Goal: Transaction & Acquisition: Register for event/course

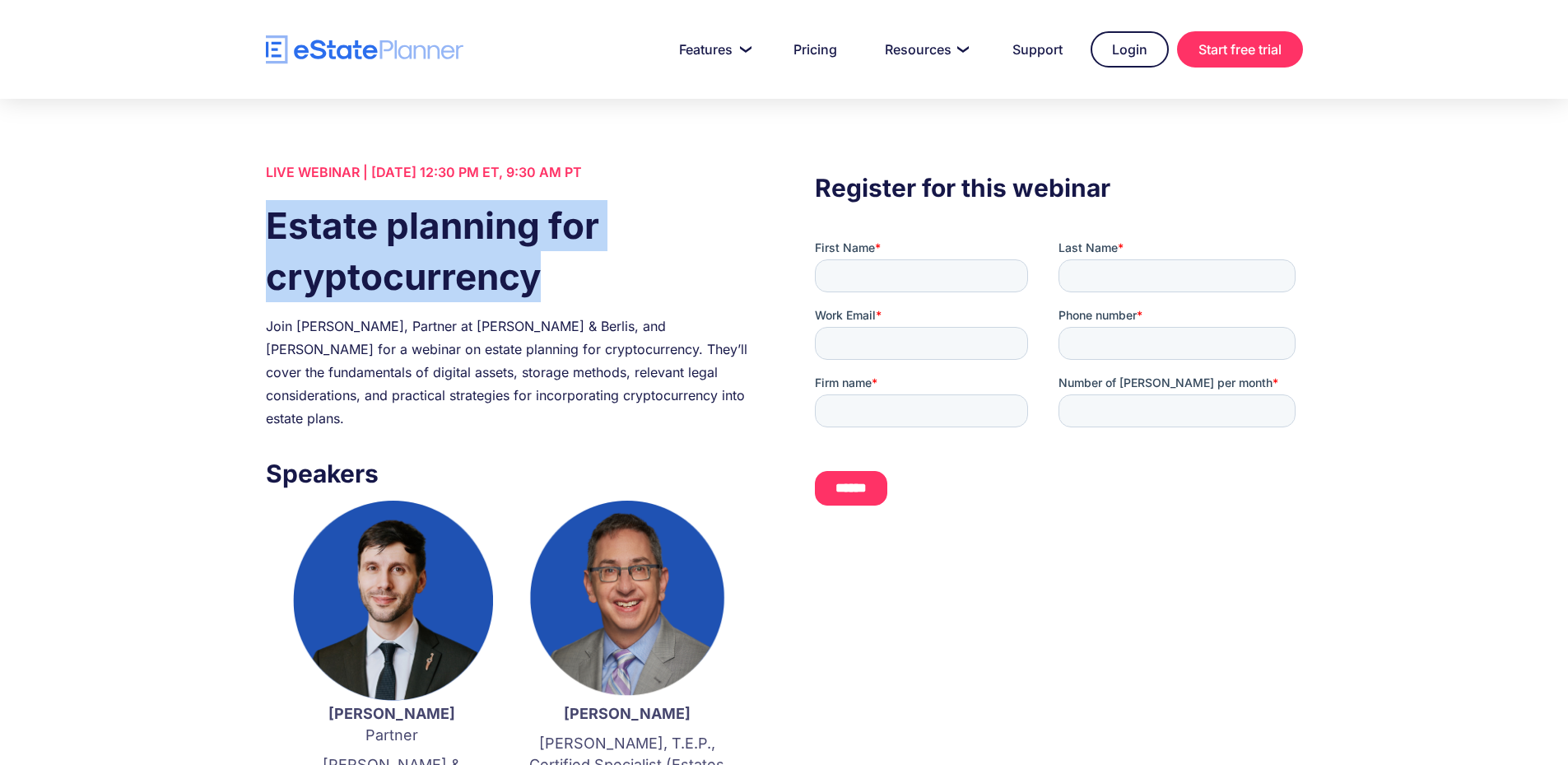
drag, startPoint x: 268, startPoint y: 222, endPoint x: 564, endPoint y: 271, distance: 300.0
click at [564, 271] on h1 "Estate planning for cryptocurrency" at bounding box center [510, 251] width 488 height 102
copy h1 "Estate planning for cryptocurrency"
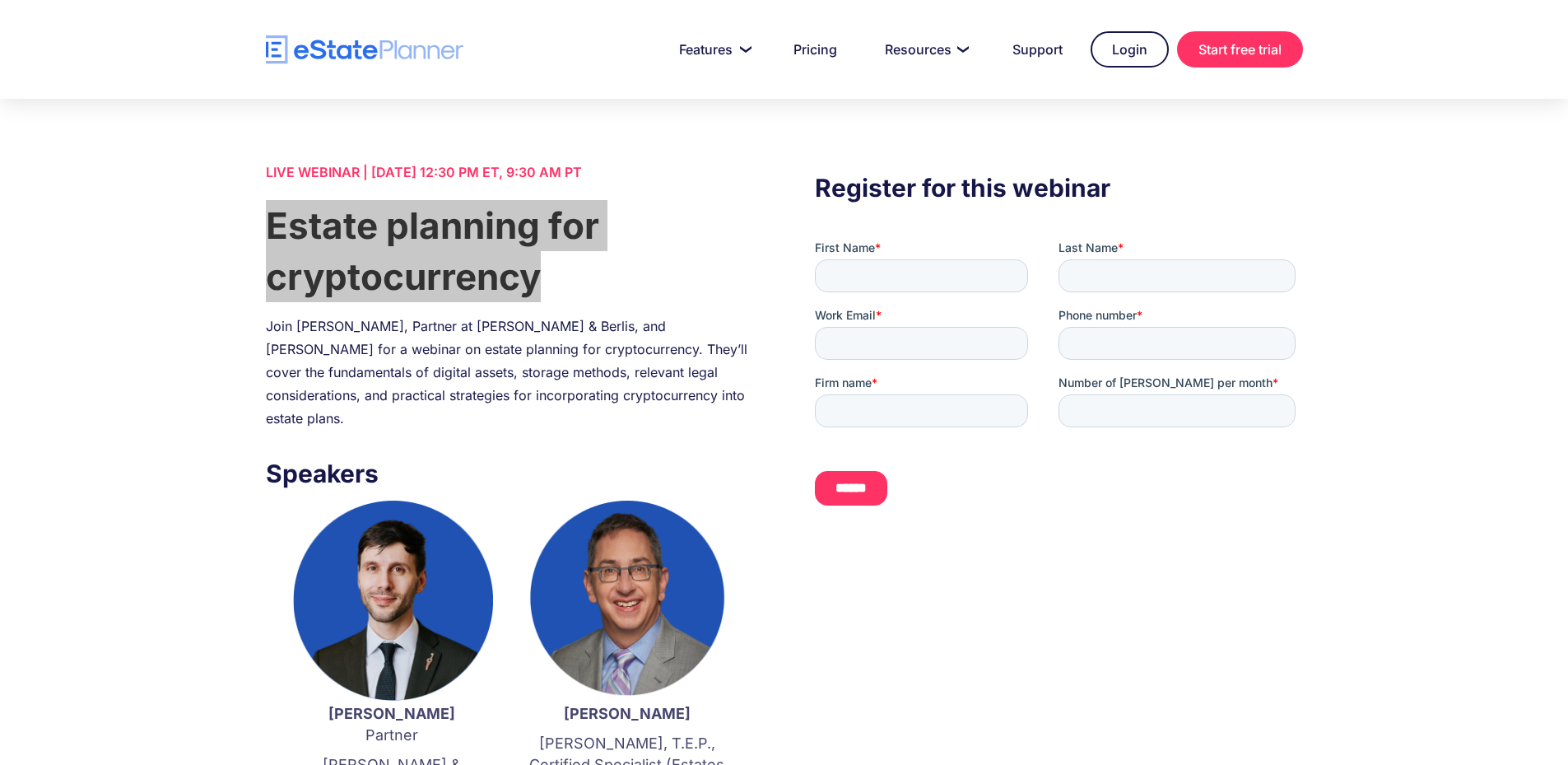
scroll to position [164, 0]
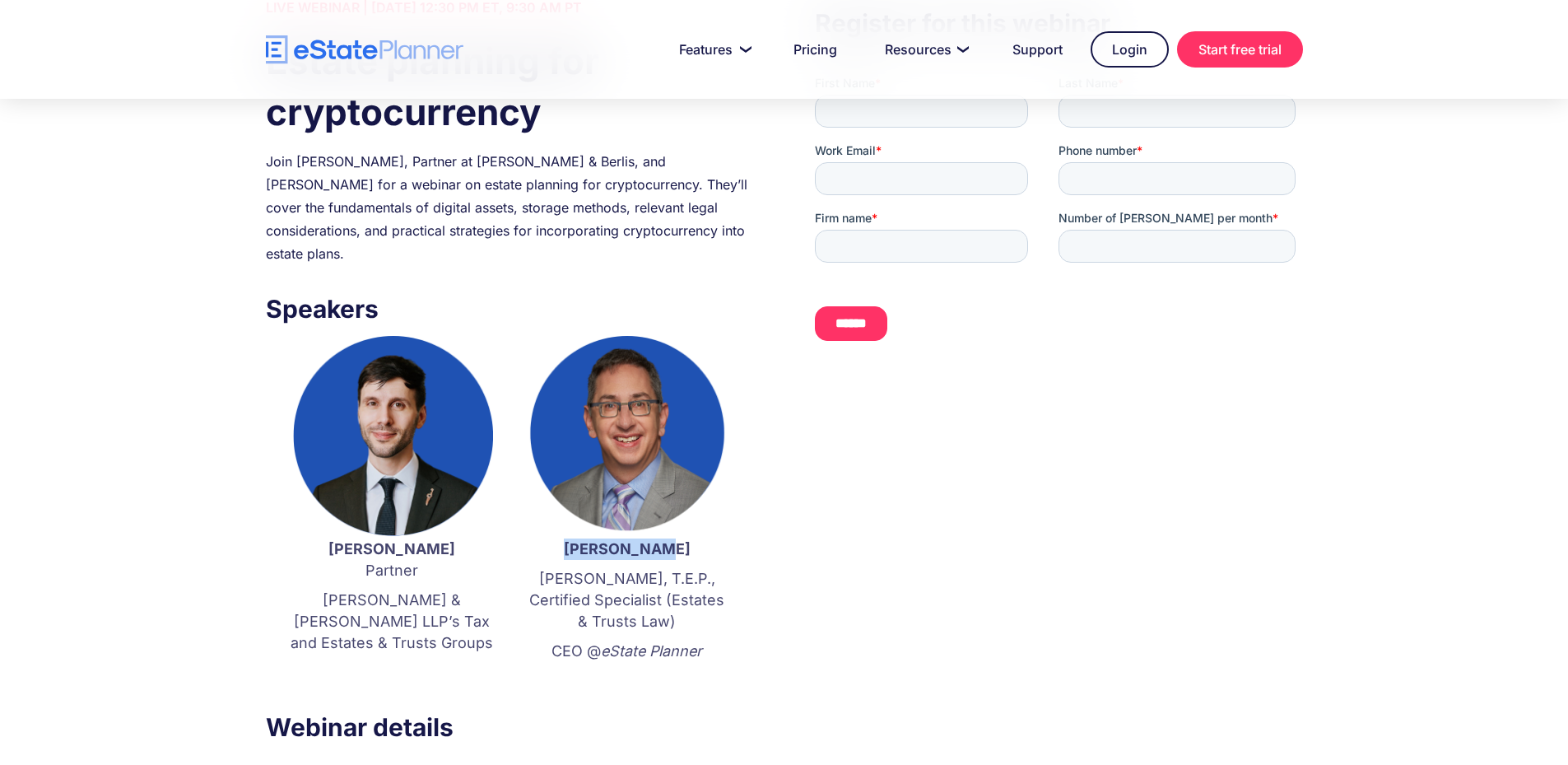
drag, startPoint x: 674, startPoint y: 530, endPoint x: 589, endPoint y: 519, distance: 85.7
click at [589, 538] on p "[PERSON_NAME]" at bounding box center [628, 549] width 203 height 22
copy strong "[PERSON_NAME]"
drag, startPoint x: 460, startPoint y: 529, endPoint x: 323, endPoint y: 520, distance: 137.3
click at [329, 540] on strong "[PERSON_NAME]" at bounding box center [392, 549] width 127 height 18
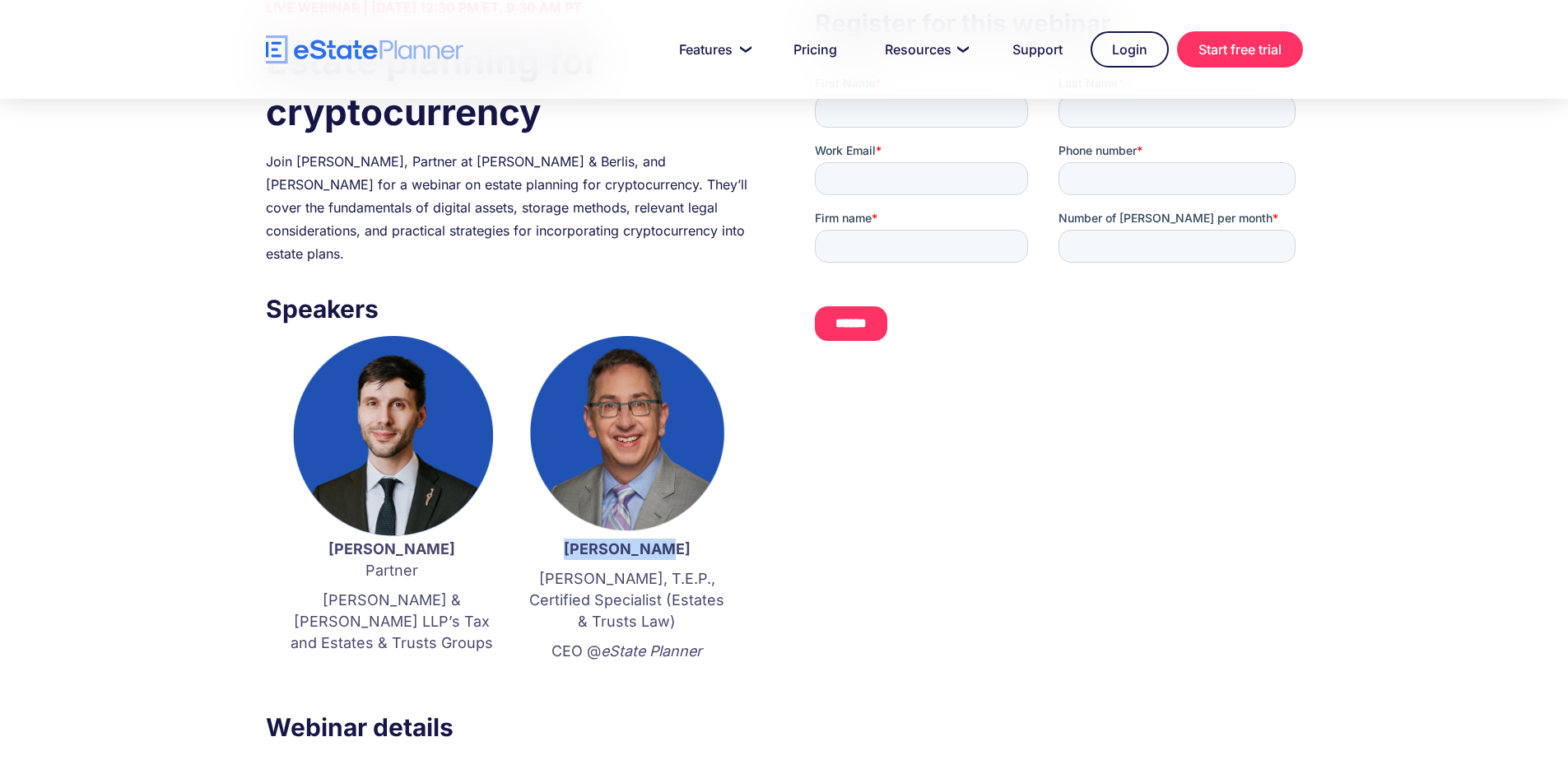
copy strong "[PERSON_NAME]"
drag, startPoint x: 482, startPoint y: 603, endPoint x: 293, endPoint y: 578, distance: 190.6
click at [293, 589] on p "[PERSON_NAME] & [PERSON_NAME] LLP’s Tax and Estates & Trusts Groups" at bounding box center [392, 620] width 203 height 64
copy p "[PERSON_NAME] & [PERSON_NAME] LLP’s Tax and Estates & Trusts Groups"
drag, startPoint x: 600, startPoint y: 526, endPoint x: 669, endPoint y: 526, distance: 69.0
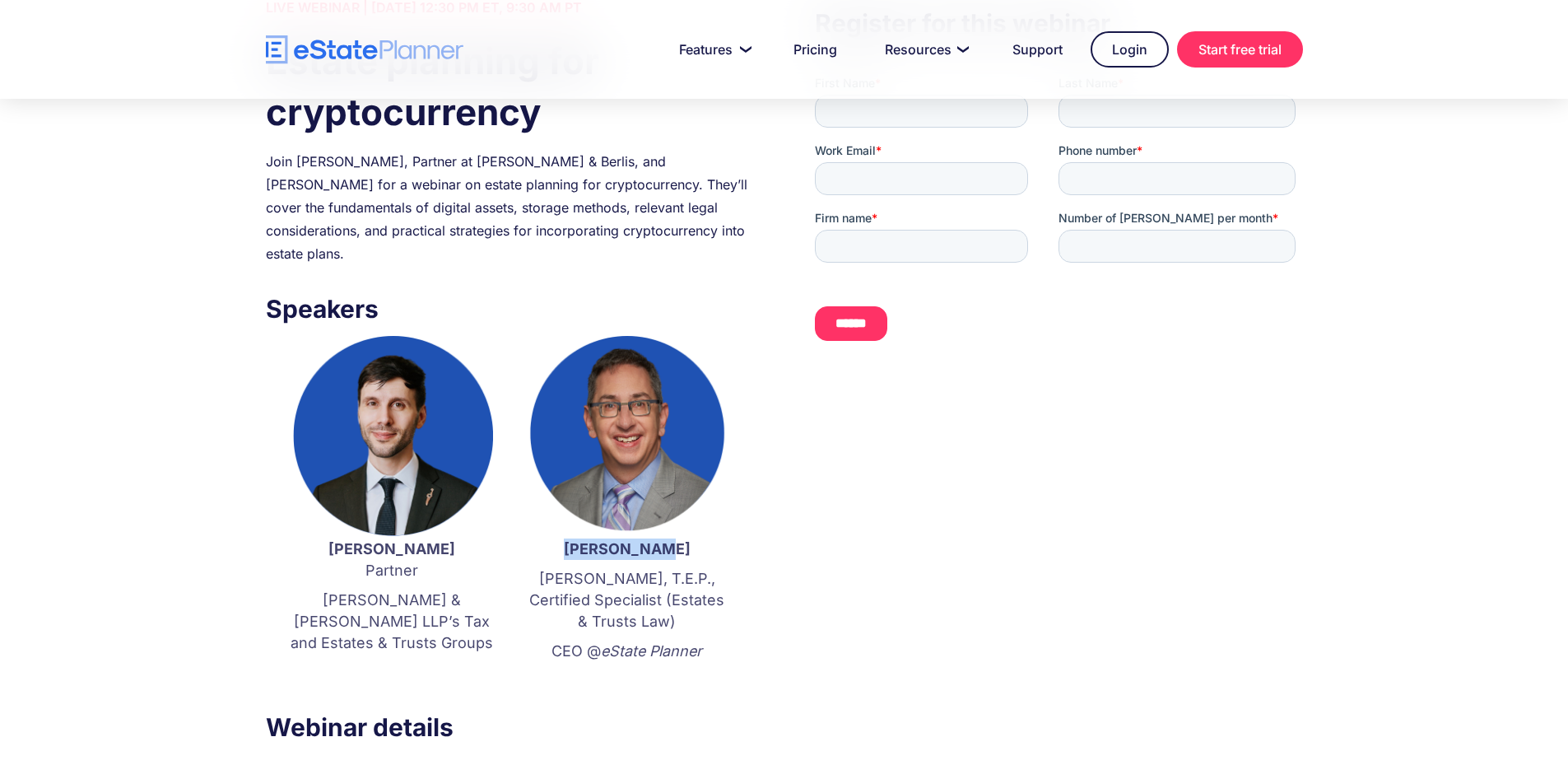
click at [669, 538] on p "[PERSON_NAME]" at bounding box center [628, 549] width 203 height 22
copy strong "[PERSON_NAME]"
drag, startPoint x: 552, startPoint y: 627, endPoint x: 729, endPoint y: 628, distance: 177.0
click at [729, 628] on div "[PERSON_NAME] Partner [PERSON_NAME] & [PERSON_NAME]’s Tax and Estates & Trusts …" at bounding box center [510, 517] width 488 height 364
copy p "CEO @ eState Planner"
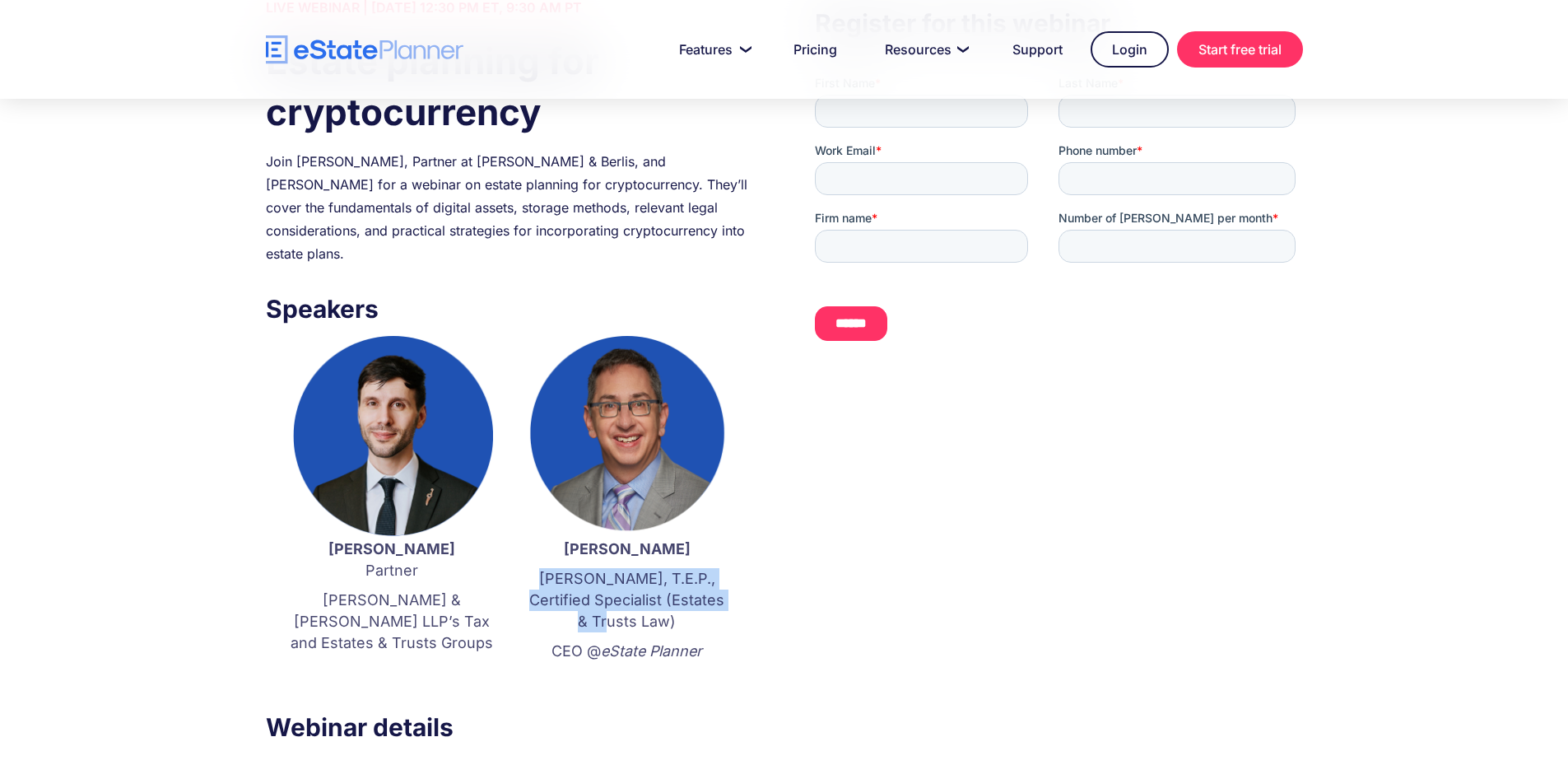
drag, startPoint x: 648, startPoint y: 598, endPoint x: 558, endPoint y: 557, distance: 98.9
click at [558, 568] on p "[PERSON_NAME], T.E.P., Certified Specialist (Estates & Trusts Law)" at bounding box center [628, 600] width 203 height 64
copy p "[PERSON_NAME], T.E.P., Certified Specialist (Estates & Trusts Law)"
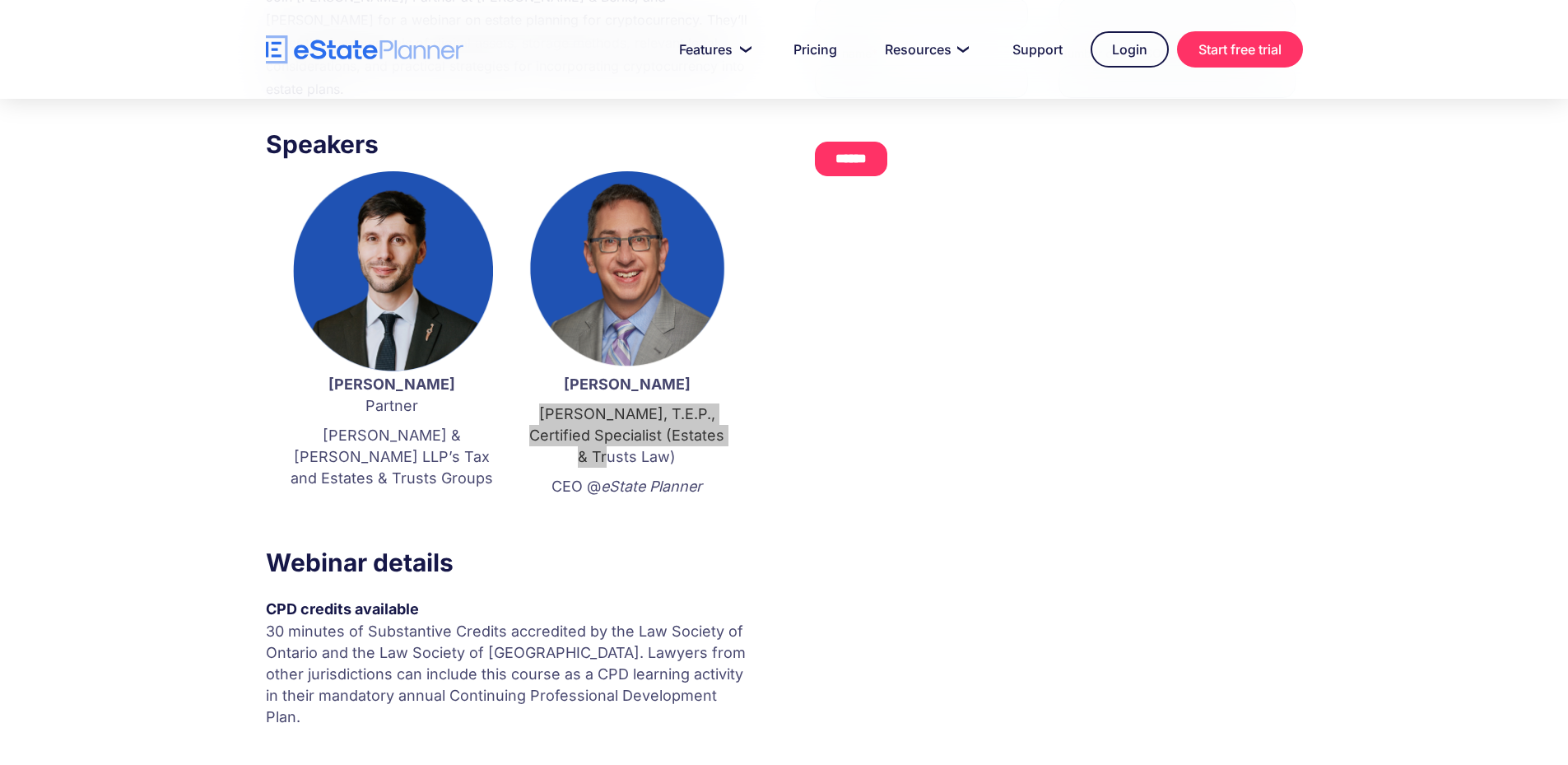
scroll to position [411, 0]
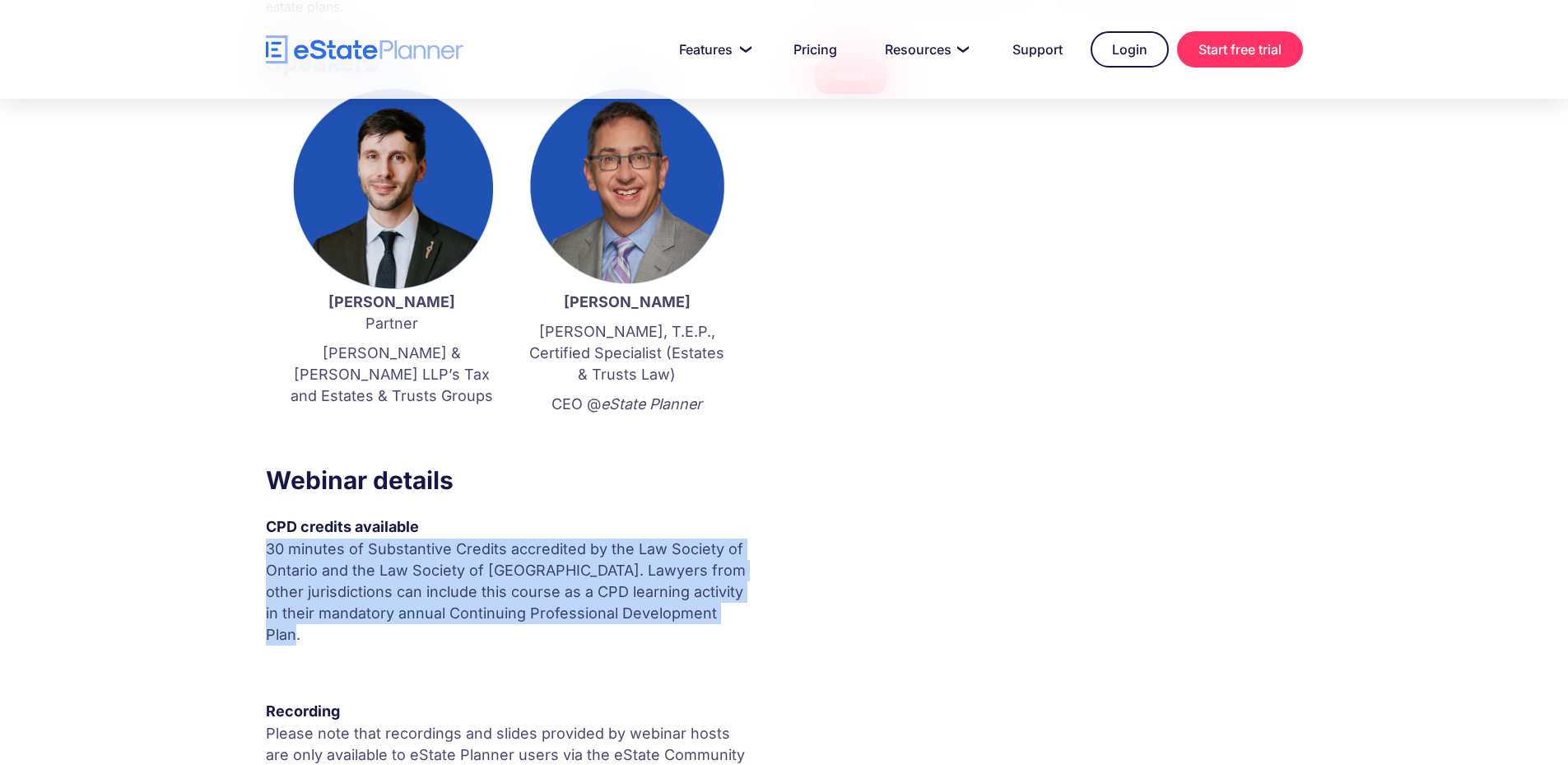
drag, startPoint x: 700, startPoint y: 589, endPoint x: 260, endPoint y: 523, distance: 444.9
click at [260, 523] on div "LIVE WEBINAR | [DATE] 12:30 PM ET, 9:30 AM PT Estate planning for cryptocurrenc…" at bounding box center [784, 295] width 1087 height 1092
copy p "30 minutes of Substantive Credits accredited by the Law Society of Ontario and …"
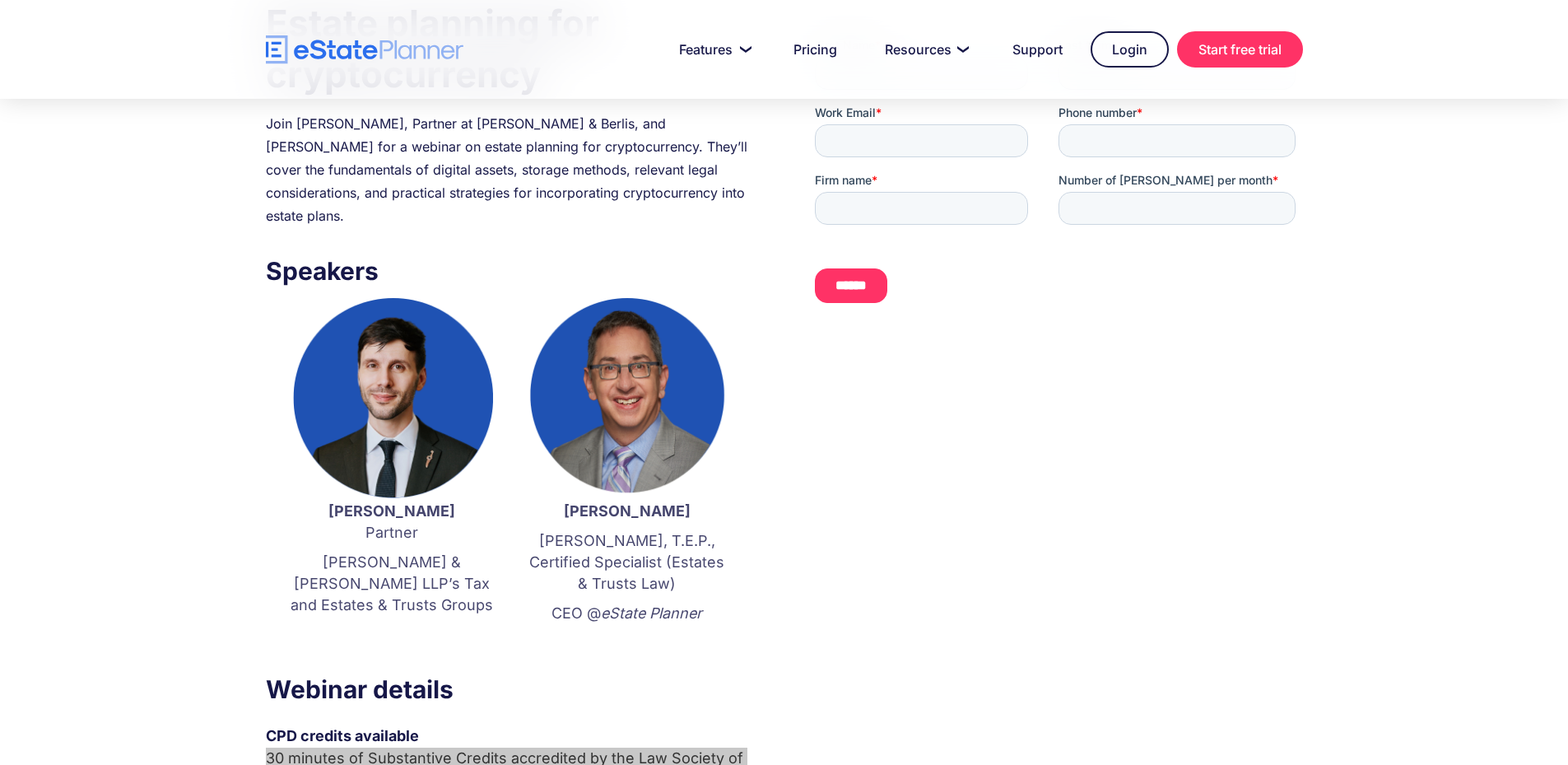
scroll to position [0, 0]
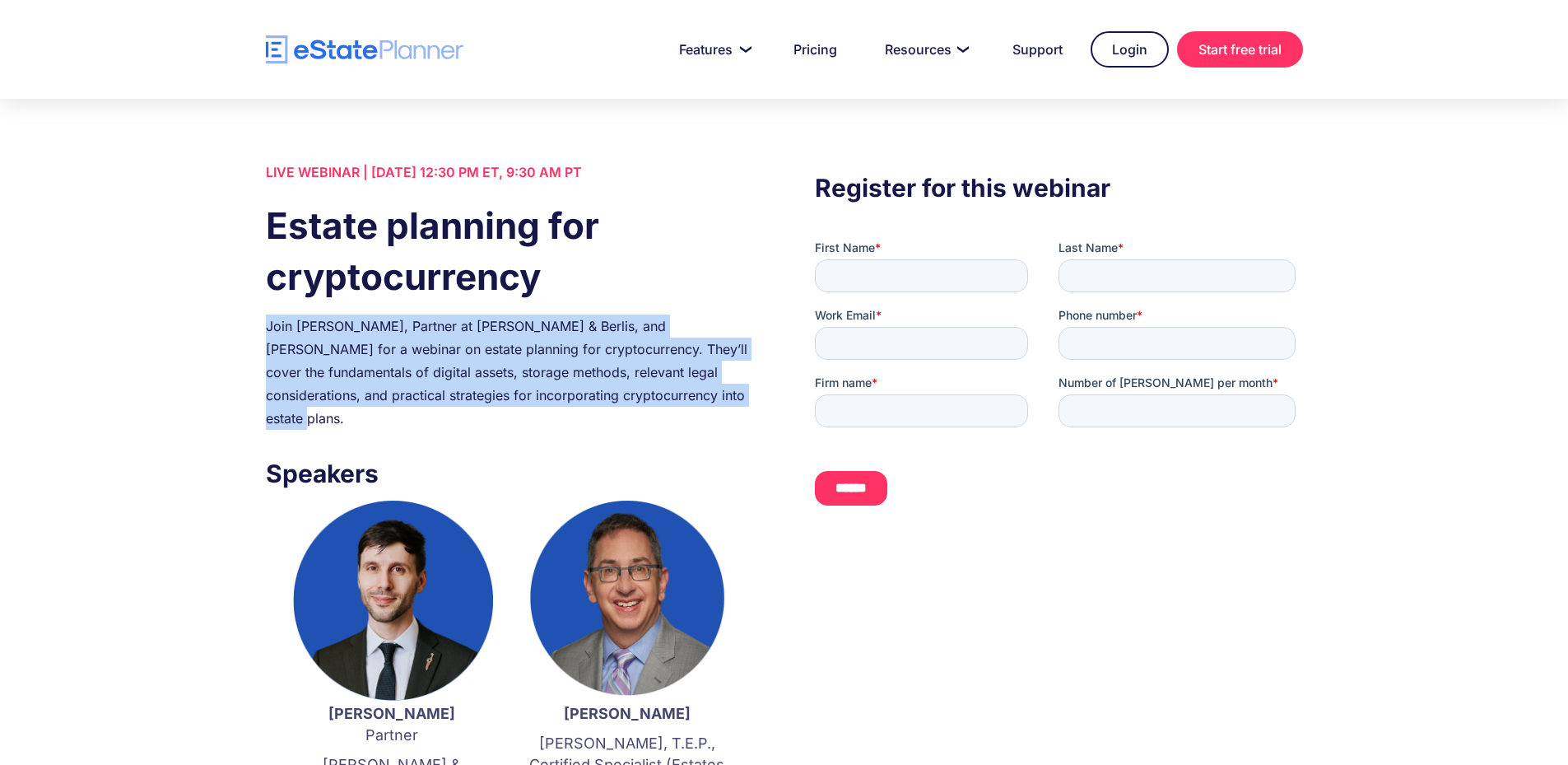
drag, startPoint x: 590, startPoint y: 393, endPoint x: 256, endPoint y: 328, distance: 340.3
click at [256, 328] on div "LIVE WEBINAR | [DATE] 12:30 PM ET, 9:30 AM PT Estate planning for cryptocurrenc…" at bounding box center [784, 706] width 1087 height 1092
copy div "Join [PERSON_NAME], Partner at [PERSON_NAME] & Berlis, and [PERSON_NAME] for a …"
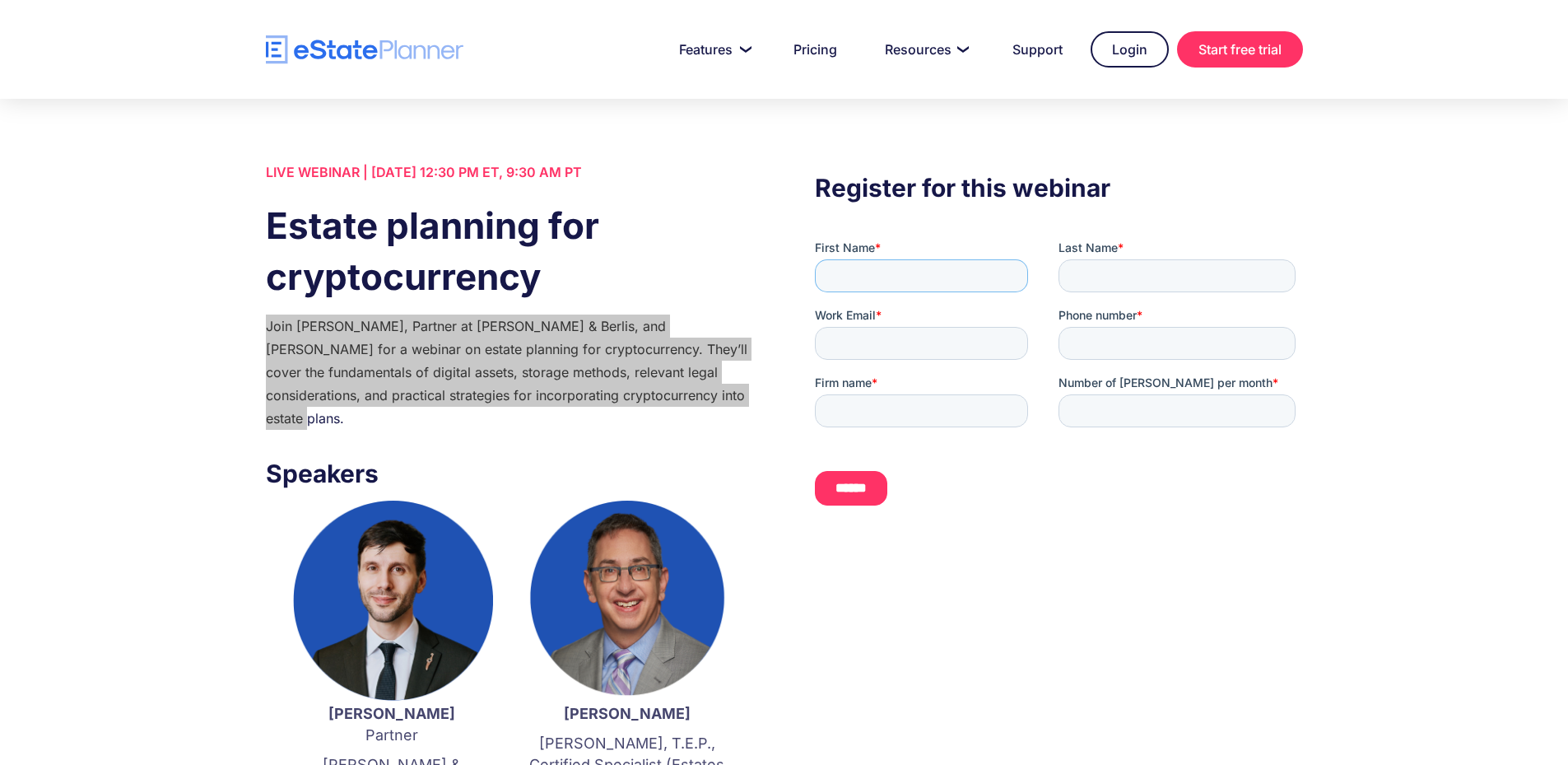
click at [936, 273] on input "First Name *" at bounding box center [922, 275] width 213 height 32
type input "******"
click at [1084, 271] on input "Last Name *" at bounding box center [1176, 275] width 237 height 32
type input "******"
click at [970, 357] on input "Work Email *" at bounding box center [922, 342] width 213 height 32
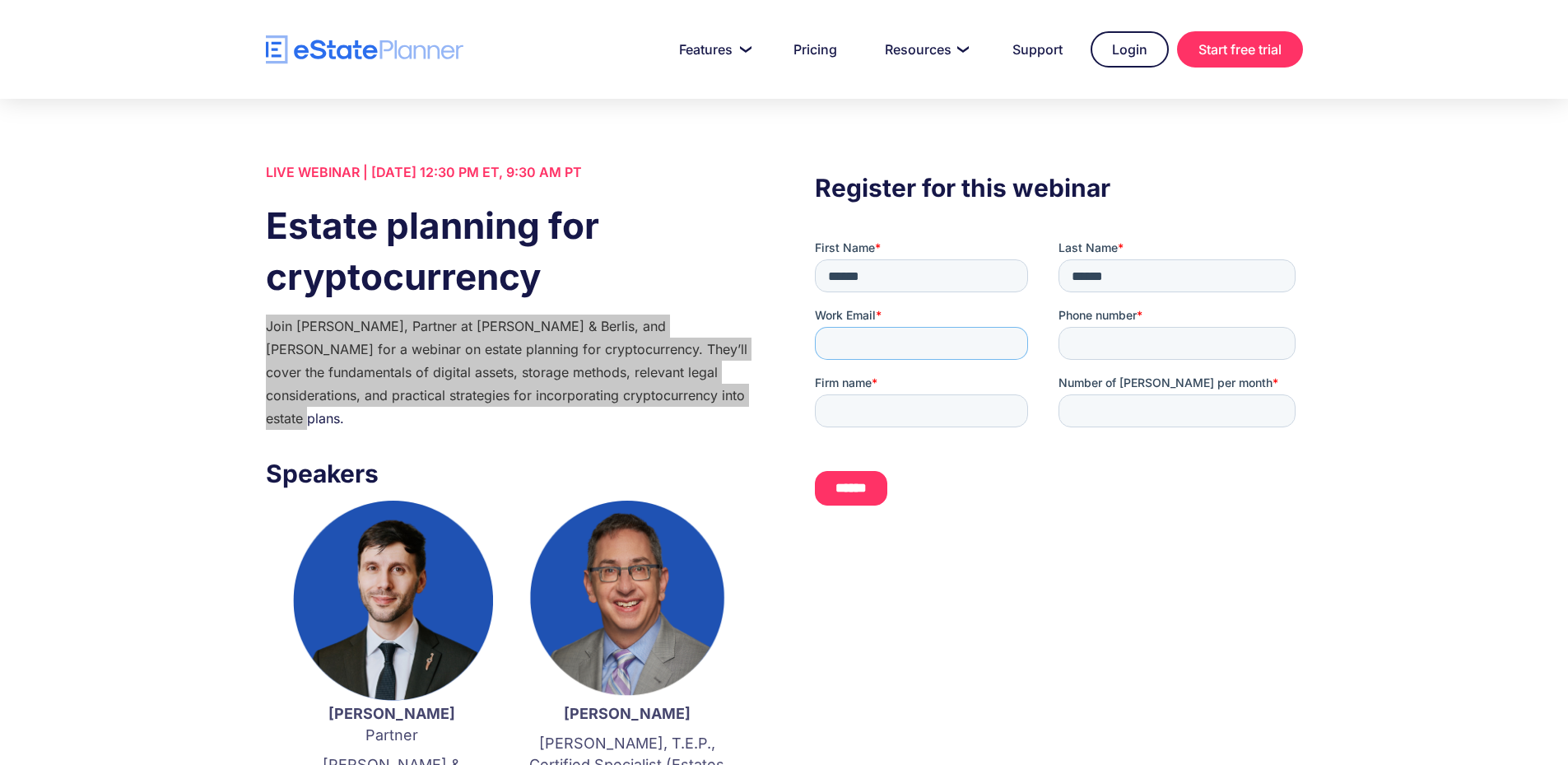
type input "**********"
click at [1109, 338] on input "Phone number *" at bounding box center [1176, 342] width 237 height 32
type input "**********"
click at [875, 412] on input "Firm name *" at bounding box center [922, 410] width 213 height 32
type input "**********"
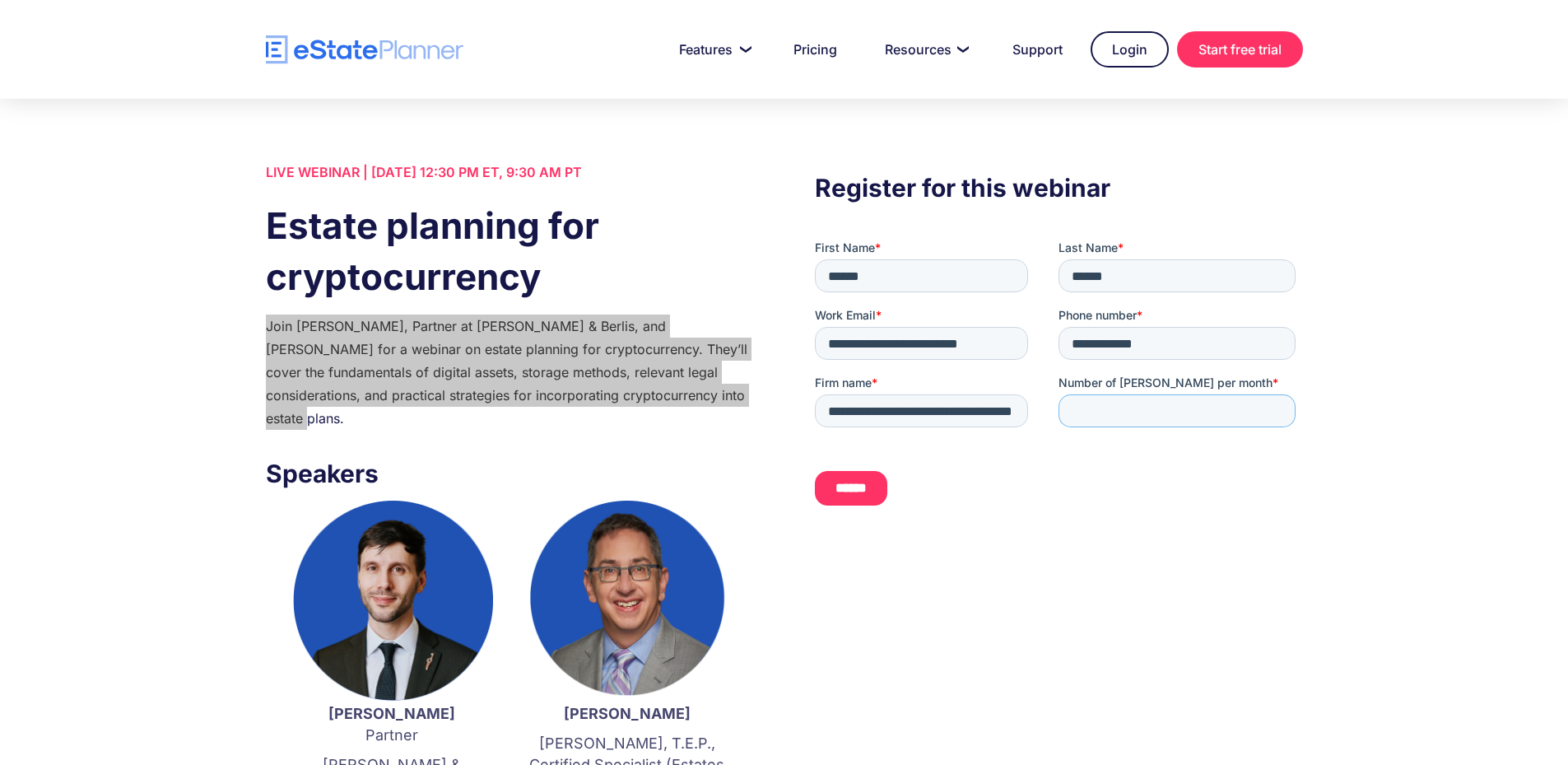
click at [1124, 408] on input "Number of [PERSON_NAME] per month *" at bounding box center [1176, 410] width 237 height 32
type input "*"
drag, startPoint x: 1066, startPoint y: 500, endPoint x: 1608, endPoint y: 777, distance: 608.7
click at [1066, 500] on div "******" at bounding box center [1059, 489] width 488 height 63
click at [866, 488] on input "******" at bounding box center [852, 488] width 73 height 34
